Goal: Feedback & Contribution: Leave review/rating

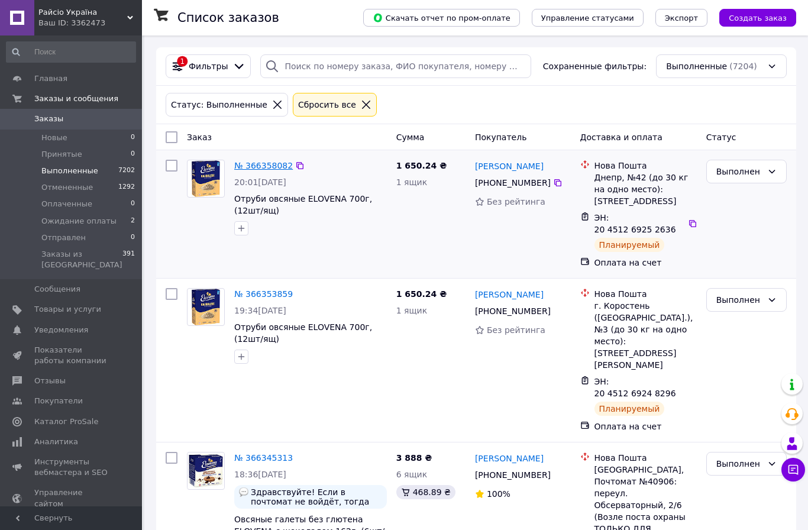
click at [268, 164] on link "№ 366358082" at bounding box center [263, 165] width 59 height 9
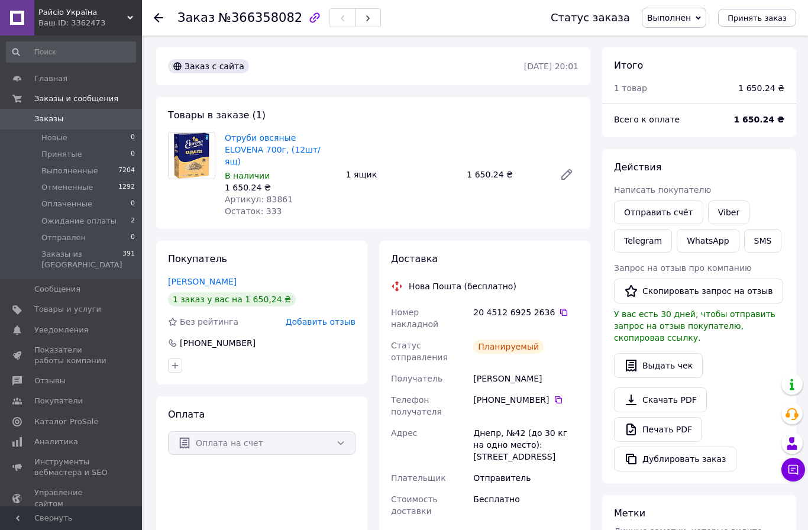
click at [332, 317] on span "Добавить отзыв" at bounding box center [321, 321] width 70 height 9
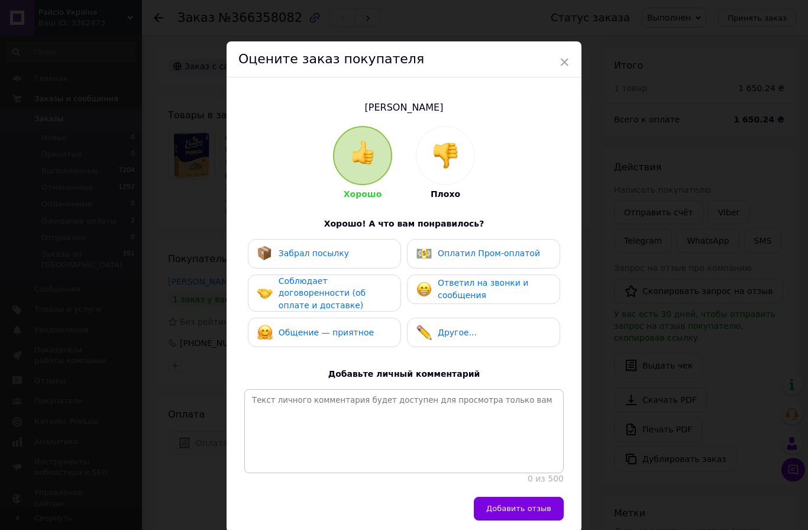
click at [325, 293] on span "Соблюдает договоренности (об оплате и доставке)" at bounding box center [322, 293] width 87 height 34
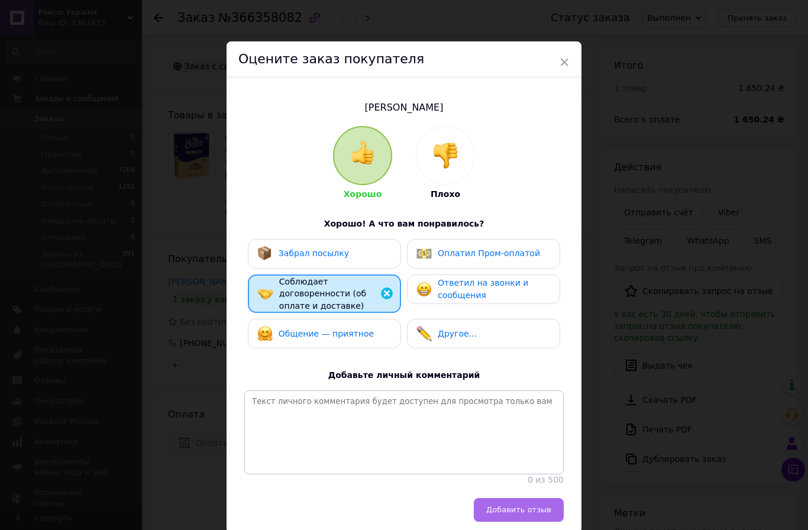
click at [530, 505] on span "Добавить отзыв" at bounding box center [518, 509] width 65 height 9
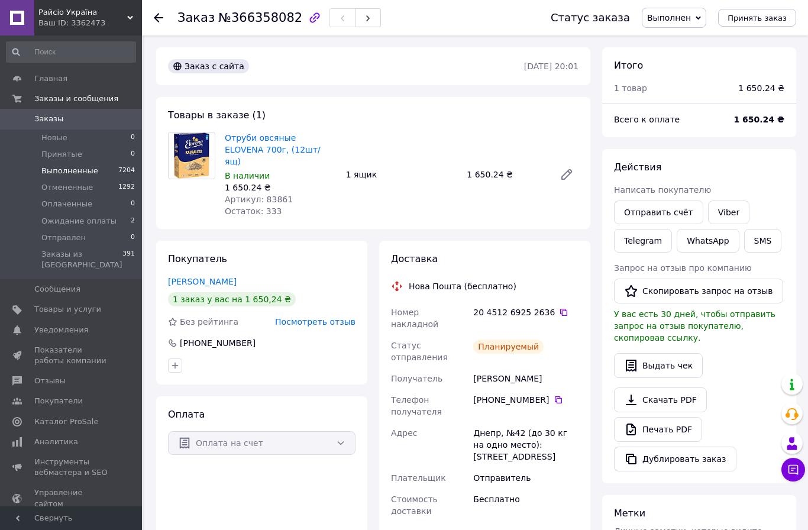
click at [103, 166] on li "Выполненные 7204" at bounding box center [71, 171] width 142 height 17
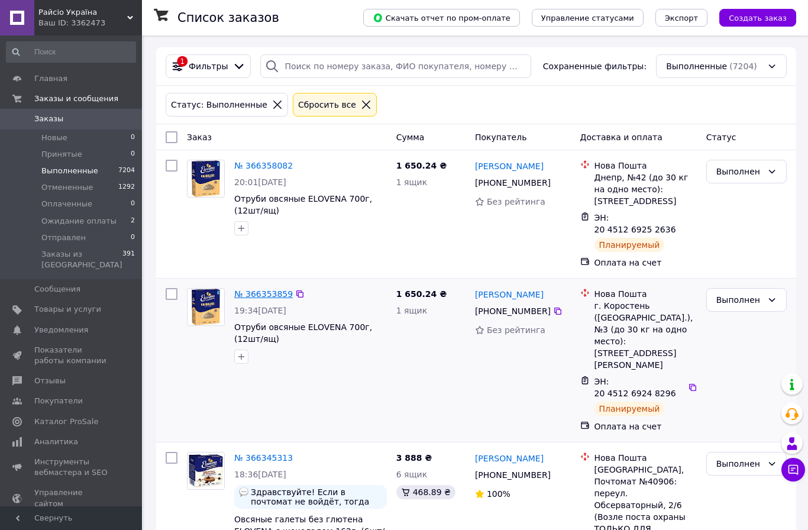
click at [269, 295] on link "№ 366353859" at bounding box center [263, 293] width 59 height 9
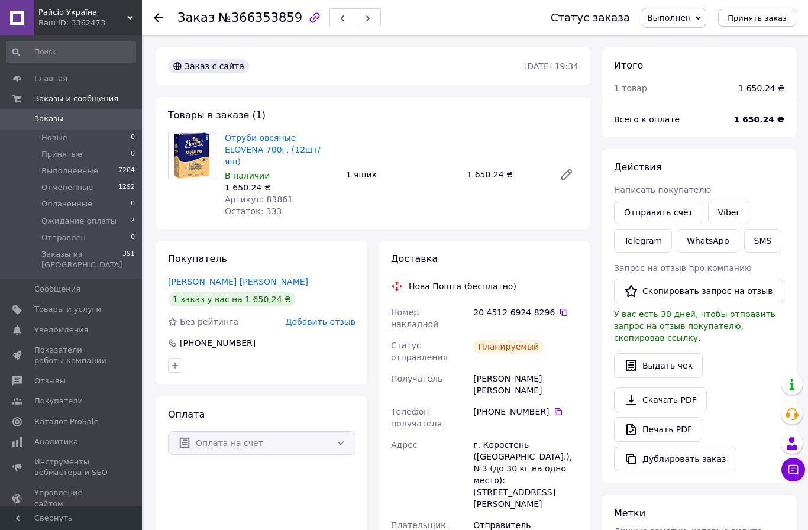
click at [328, 317] on span "Добавить отзыв" at bounding box center [321, 321] width 70 height 9
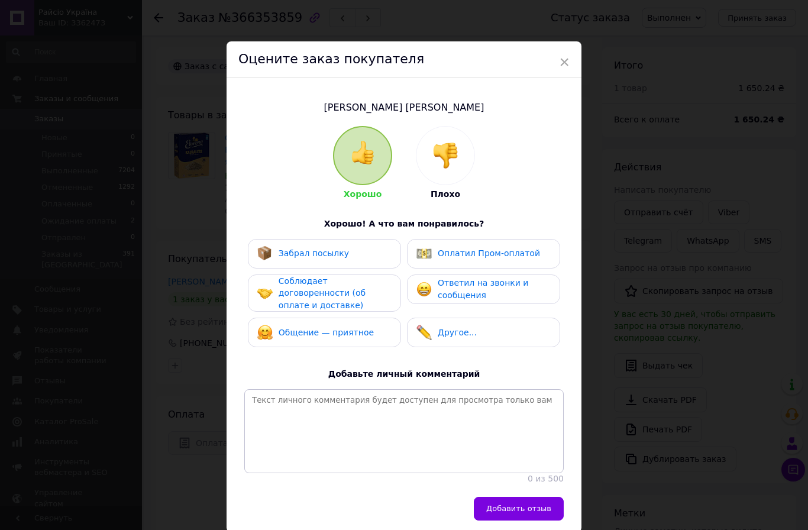
click at [336, 297] on div "Соблюдает договоренности (об оплате и доставке)" at bounding box center [335, 293] width 112 height 37
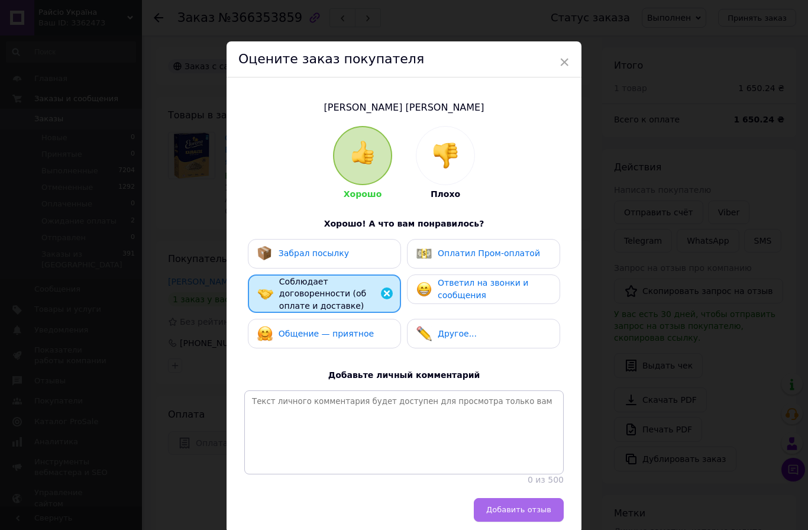
click at [537, 506] on span "Добавить отзыв" at bounding box center [518, 509] width 65 height 9
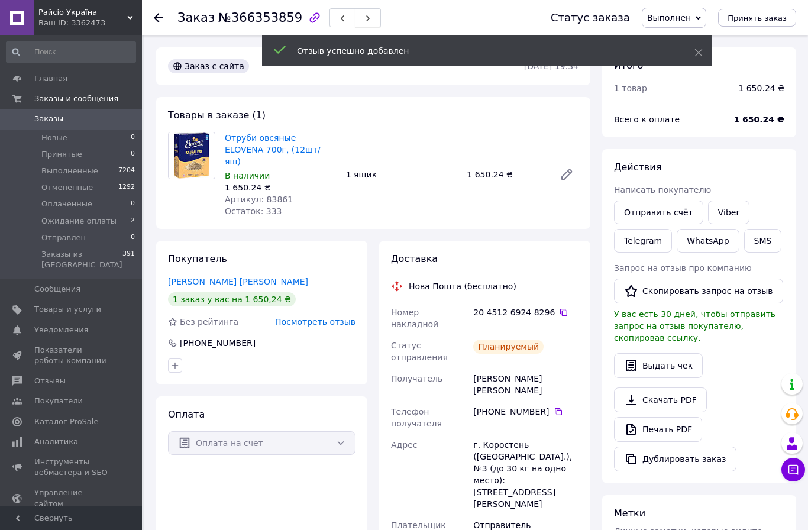
click at [365, 21] on icon "button" at bounding box center [368, 18] width 7 height 7
